Goal: Communication & Community: Share content

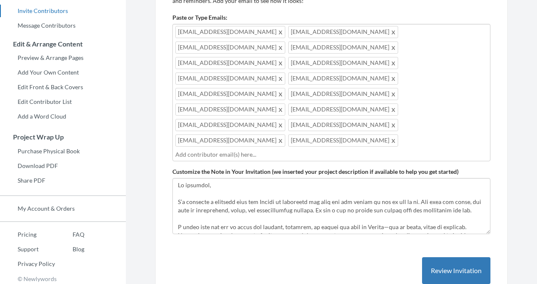
scroll to position [139, 0]
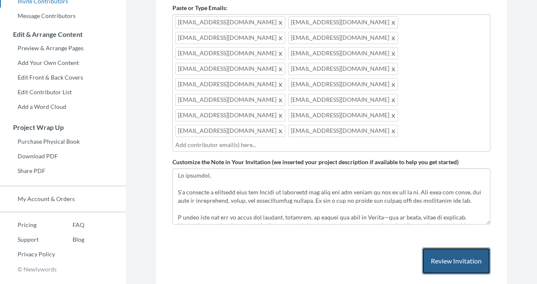
click at [449, 248] on button "Review Invitation" at bounding box center [456, 261] width 68 height 27
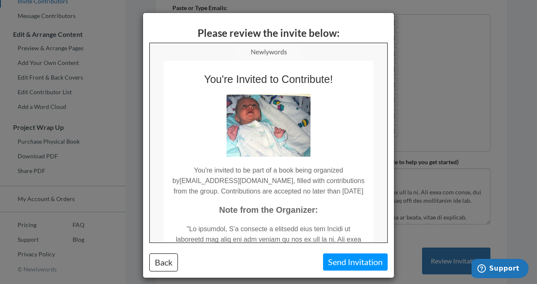
scroll to position [0, 0]
click at [340, 257] on button "Send Invitation" at bounding box center [355, 262] width 65 height 17
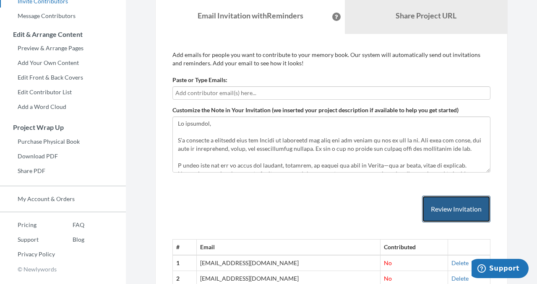
click at [434, 207] on button "Review Invitation" at bounding box center [456, 209] width 68 height 27
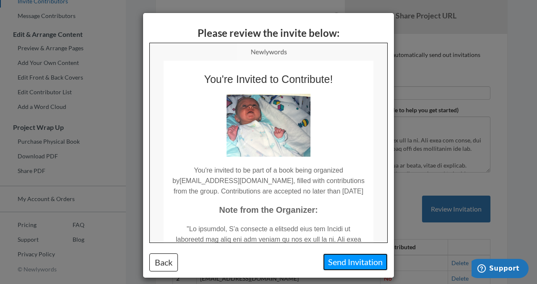
click at [345, 260] on button "Send Invitation" at bounding box center [355, 262] width 65 height 17
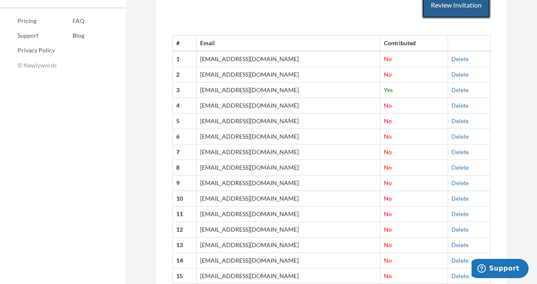
scroll to position [304, 0]
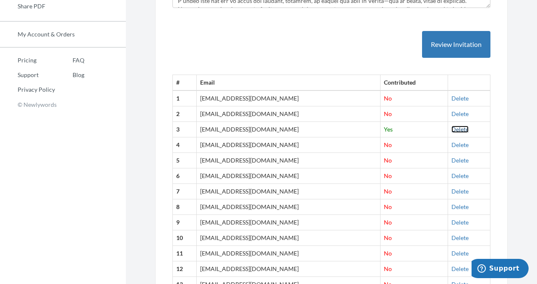
click at [456, 128] on link "Delete" at bounding box center [459, 129] width 17 height 7
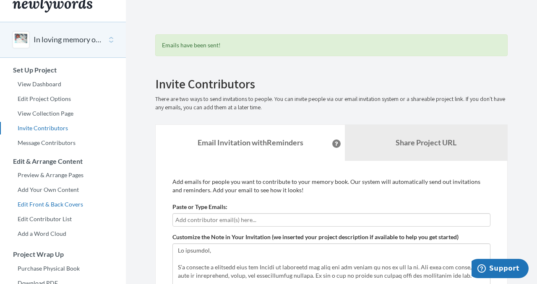
scroll to position [11, 0]
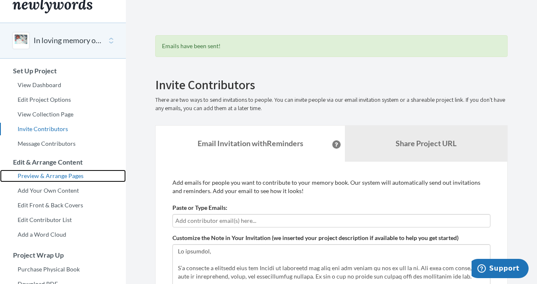
click at [48, 176] on link "Preview & Arrange Pages" at bounding box center [63, 176] width 126 height 13
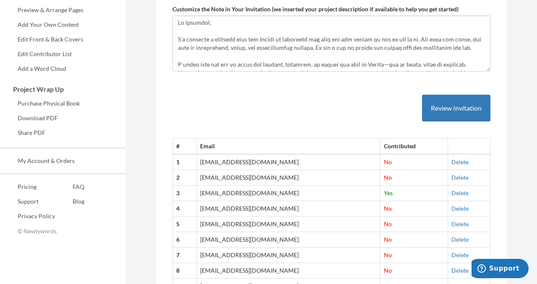
scroll to position [174, 0]
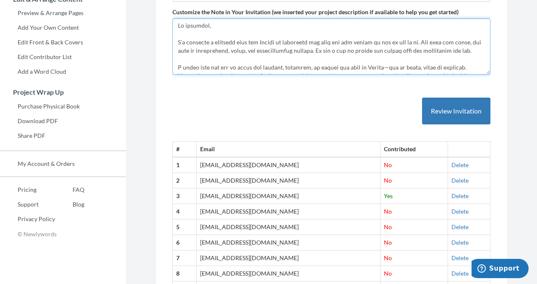
click at [297, 60] on textarea "Customize the Note in Your Invitation (we inserted your project description if …" at bounding box center [331, 46] width 318 height 56
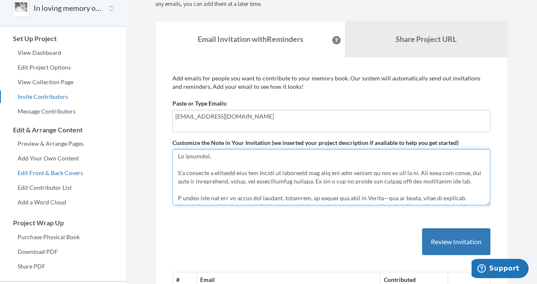
scroll to position [0, 0]
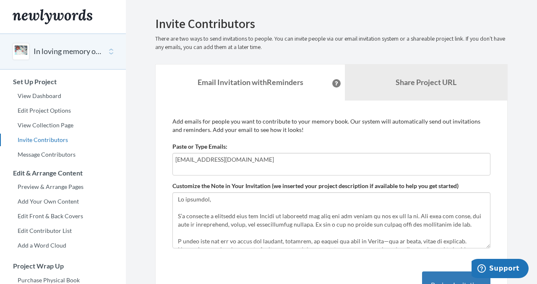
click at [65, 44] on div "In loving memory of [PERSON_NAME] [PERSON_NAME]" at bounding box center [63, 52] width 126 height 36
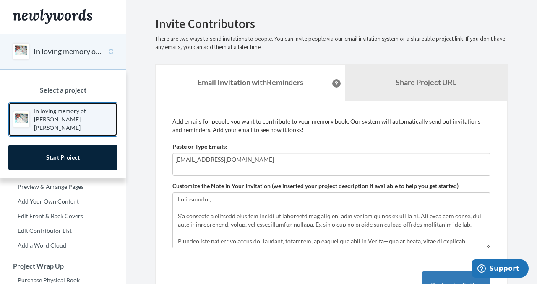
click at [58, 112] on p "In loving memory of [PERSON_NAME] [PERSON_NAME]" at bounding box center [73, 119] width 79 height 25
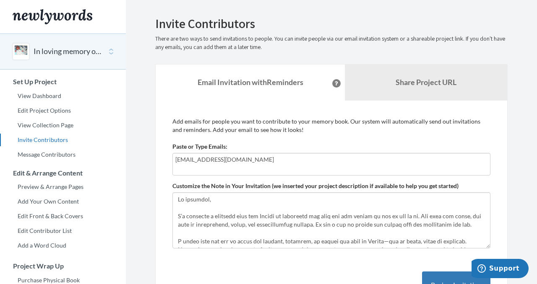
click at [202, 160] on input "[EMAIL_ADDRESS][DOMAIN_NAME]" at bounding box center [331, 159] width 312 height 9
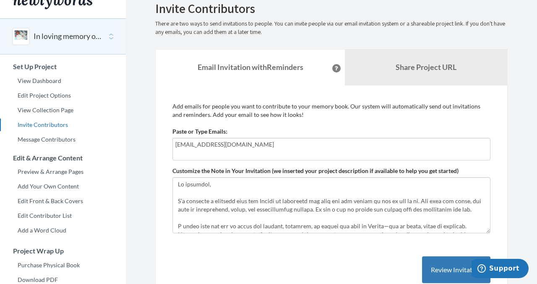
scroll to position [17, 0]
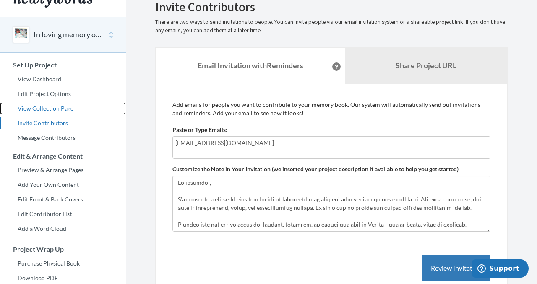
click at [44, 110] on link "View Collection Page" at bounding box center [63, 108] width 126 height 13
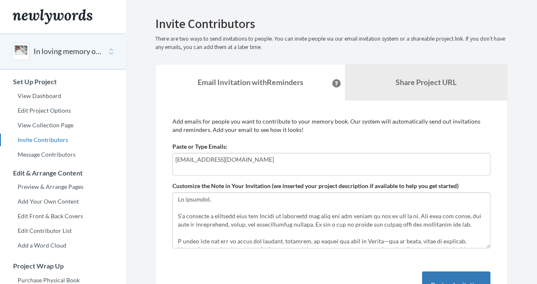
click at [250, 162] on input "[EMAIL_ADDRESS][DOMAIN_NAME]" at bounding box center [331, 159] width 312 height 9
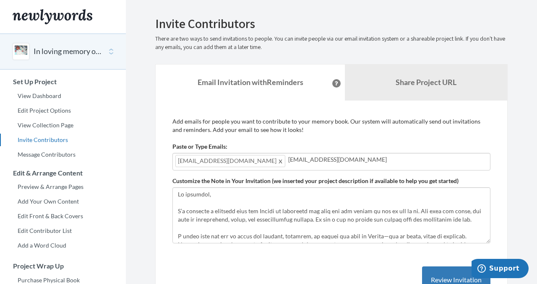
type input "sydcarts@outlook.com"
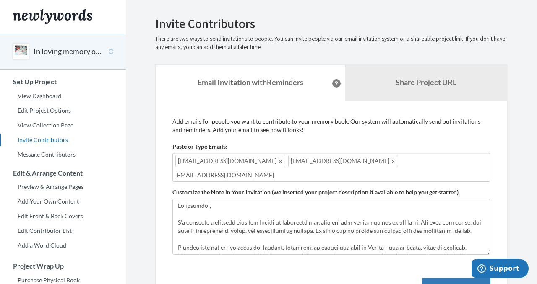
type input "lauraannelim@icloud.com"
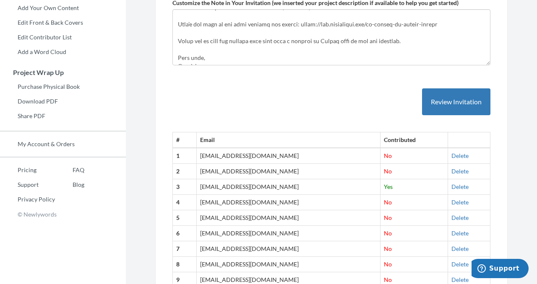
scroll to position [211, 0]
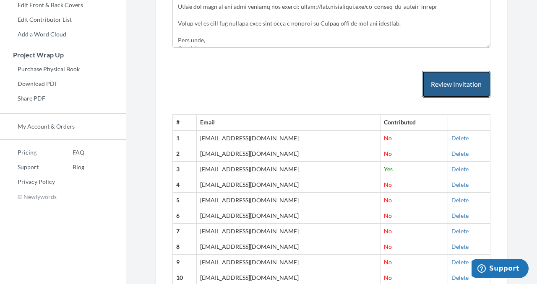
click at [450, 76] on button "Review Invitation" at bounding box center [456, 84] width 68 height 27
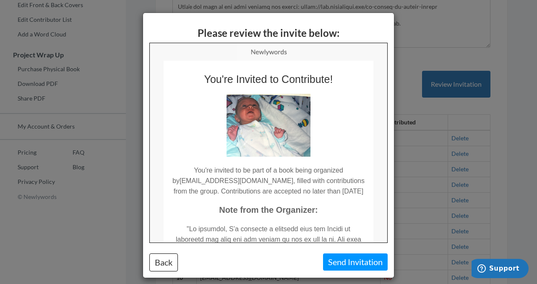
scroll to position [0, 0]
click at [338, 259] on button "Send Invitation" at bounding box center [355, 262] width 65 height 17
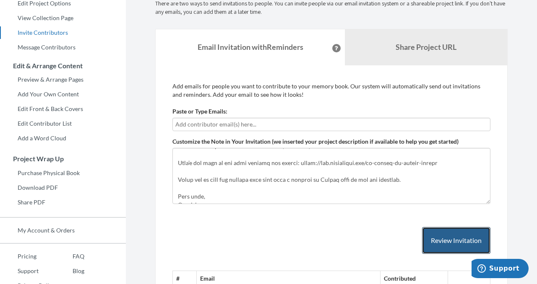
scroll to position [106, 0]
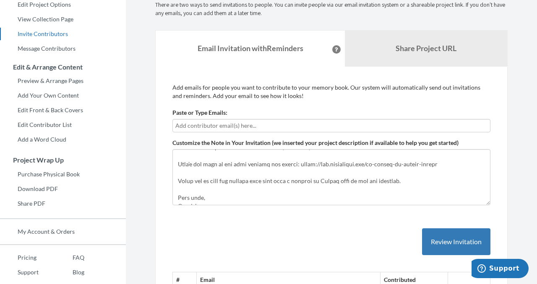
click at [214, 125] on input "text" at bounding box center [331, 125] width 312 height 9
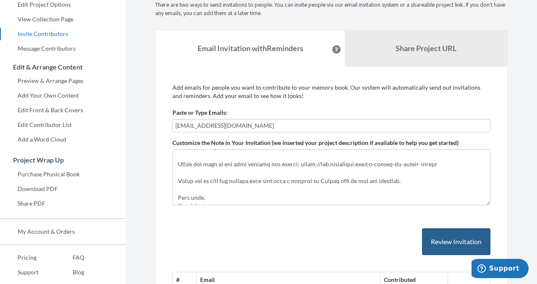
type input "[EMAIL_ADDRESS][DOMAIN_NAME]"
click at [459, 240] on button "Review Invitation" at bounding box center [456, 242] width 68 height 27
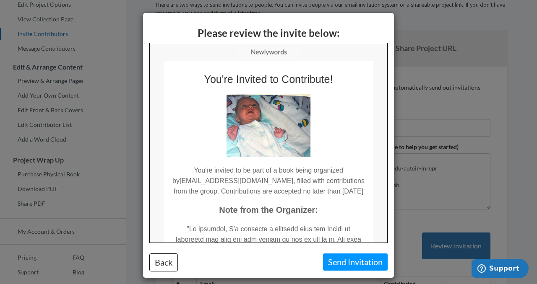
scroll to position [0, 0]
click at [352, 266] on button "Send Invitation" at bounding box center [355, 262] width 65 height 17
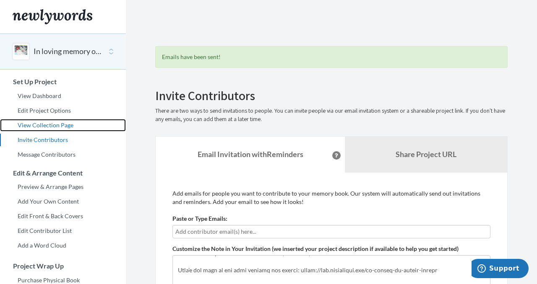
click at [43, 122] on link "View Collection Page" at bounding box center [63, 125] width 126 height 13
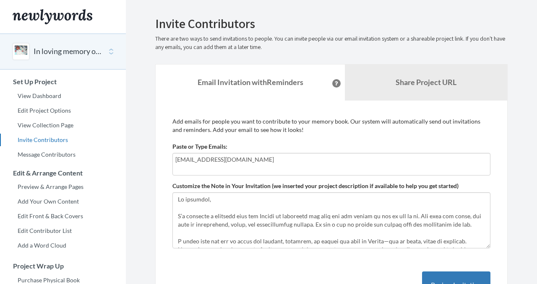
click at [251, 163] on input "[EMAIL_ADDRESS][DOMAIN_NAME]" at bounding box center [331, 159] width 312 height 9
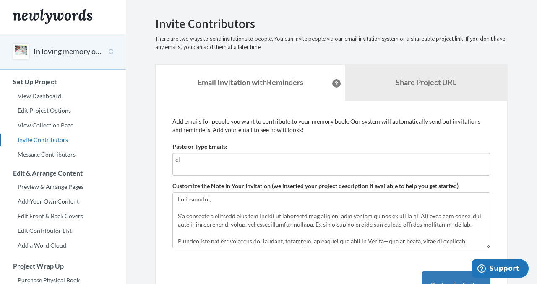
type input "c"
type input "[EMAIL_ADDRESS][DOMAIN_NAME]"
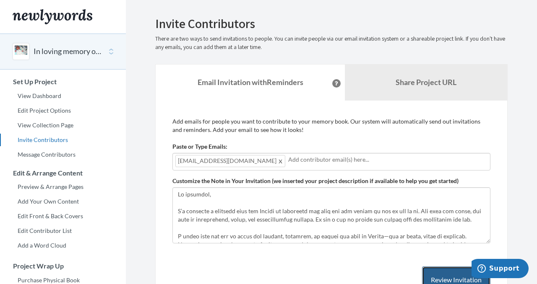
click at [452, 275] on button "Review Invitation" at bounding box center [456, 280] width 68 height 27
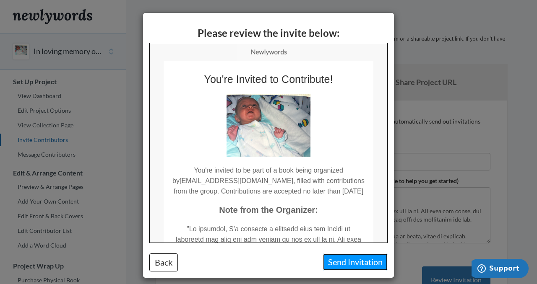
click at [336, 258] on button "Send Invitation" at bounding box center [355, 262] width 65 height 17
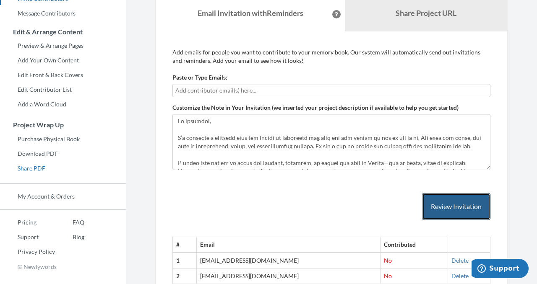
scroll to position [140, 0]
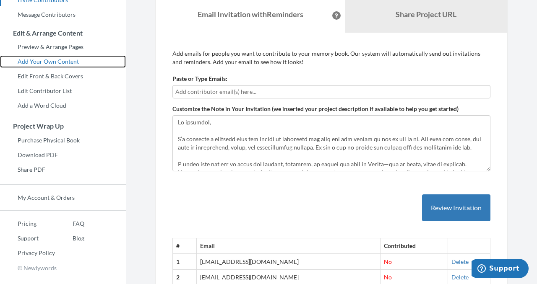
click at [41, 58] on link "Add Your Own Content" at bounding box center [63, 61] width 126 height 13
